Goal: Navigation & Orientation: Understand site structure

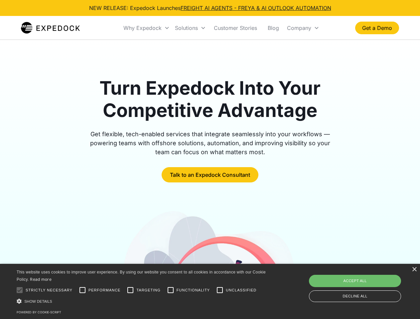
click at [147, 28] on div "Why Expedock" at bounding box center [142, 28] width 38 height 7
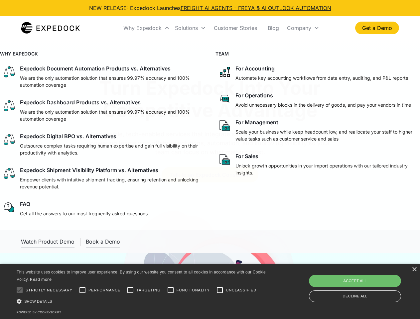
click at [190, 28] on div "Solutions" at bounding box center [186, 28] width 23 height 7
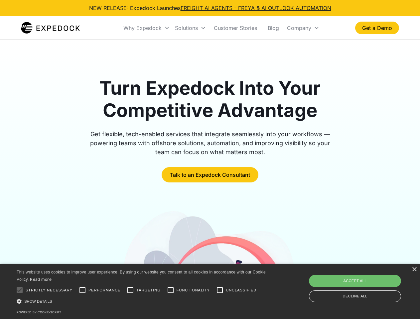
click at [303, 28] on div "Company" at bounding box center [299, 28] width 24 height 7
click at [20, 290] on div at bounding box center [19, 290] width 13 height 13
click at [83, 290] on input "Performance" at bounding box center [82, 290] width 13 height 13
checkbox input "true"
click at [130, 290] on input "Targeting" at bounding box center [130, 290] width 13 height 13
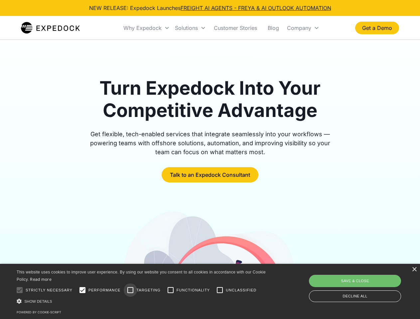
checkbox input "true"
click at [171, 290] on input "Functionality" at bounding box center [170, 290] width 13 height 13
checkbox input "true"
click at [220, 290] on input "Unclassified" at bounding box center [219, 290] width 13 height 13
checkbox input "true"
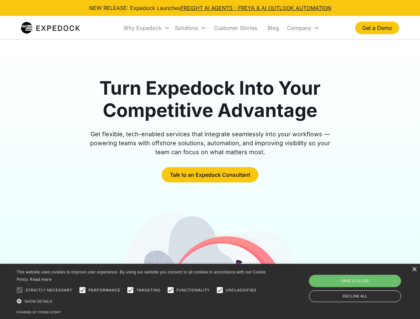
click at [142, 301] on div "Show details Hide details" at bounding box center [142, 301] width 251 height 7
